Goal: Task Accomplishment & Management: Manage account settings

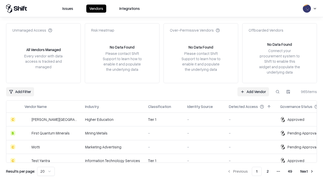
click at [253, 91] on link "Add Vendor" at bounding box center [254, 91] width 32 height 9
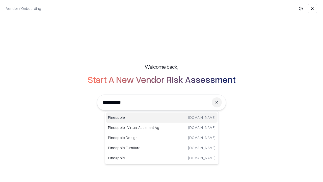
click at [162, 117] on div "Pineapple [DOMAIN_NAME]" at bounding box center [162, 117] width 112 height 10
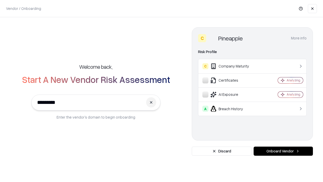
type input "*********"
click at [283, 151] on button "Onboard Vendor" at bounding box center [283, 150] width 59 height 9
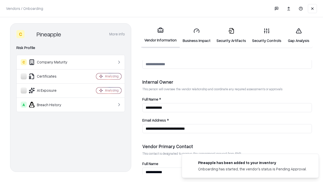
scroll to position [262, 0]
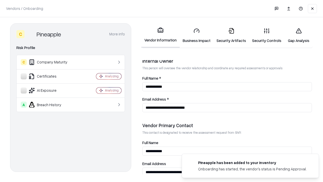
click at [231, 35] on link "Security Artifacts" at bounding box center [232, 35] width 36 height 23
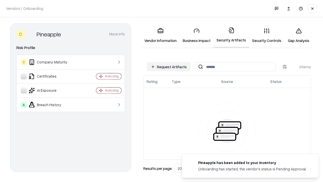
click at [169, 67] on button "Request Artifacts" at bounding box center [169, 66] width 44 height 9
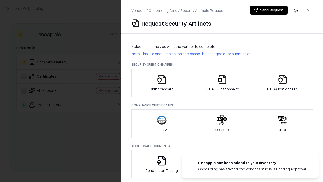
click at [283, 83] on icon "button" at bounding box center [283, 79] width 10 height 10
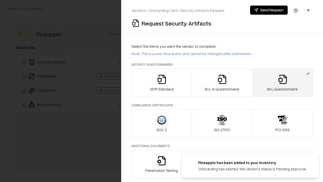
click at [222, 83] on icon "button" at bounding box center [222, 79] width 10 height 10
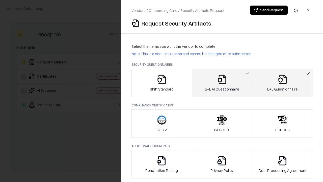
click at [269, 10] on button "Send Request" at bounding box center [269, 10] width 38 height 9
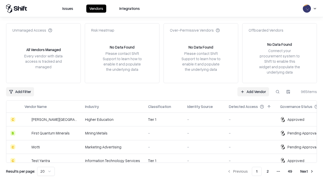
click at [253, 91] on link "Add Vendor" at bounding box center [254, 91] width 32 height 9
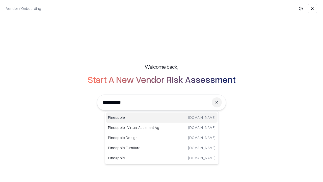
click at [162, 117] on div "Pineapple [DOMAIN_NAME]" at bounding box center [162, 117] width 112 height 10
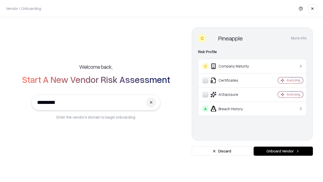
type input "*********"
click at [283, 151] on button "Onboard Vendor" at bounding box center [283, 150] width 59 height 9
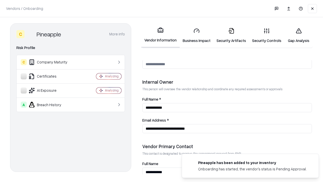
scroll to position [262, 0]
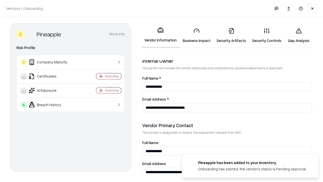
click at [299, 35] on link "Gap Analysis" at bounding box center [299, 35] width 29 height 23
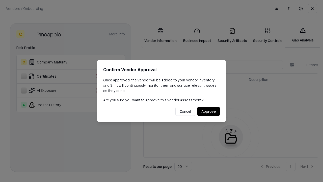
click at [209, 111] on button "Approve" at bounding box center [209, 111] width 22 height 9
